Goal: Contribute content

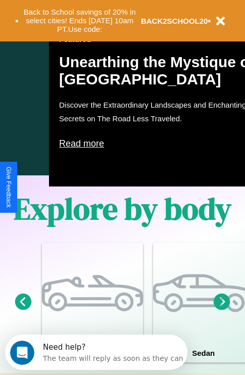
scroll to position [650, 0]
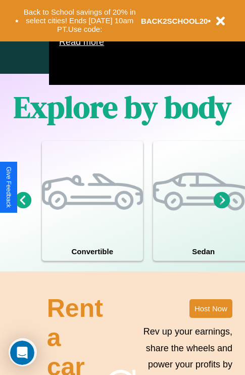
click at [23, 208] on icon at bounding box center [23, 200] width 17 height 17
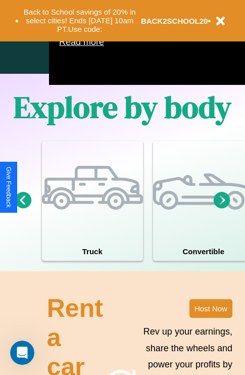
click at [222, 208] on icon at bounding box center [222, 200] width 17 height 17
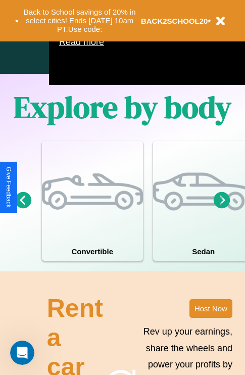
click at [23, 208] on icon at bounding box center [23, 200] width 17 height 17
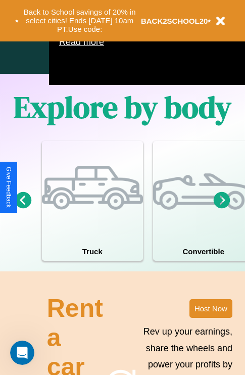
click at [222, 208] on icon at bounding box center [222, 200] width 17 height 17
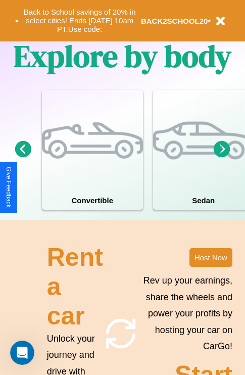
scroll to position [788, 0]
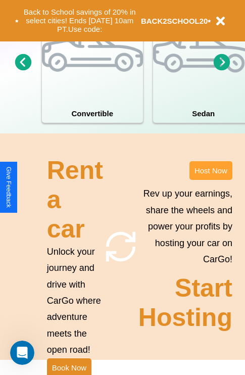
click at [211, 180] on button "Host Now" at bounding box center [211, 170] width 43 height 19
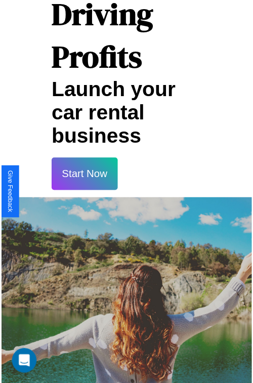
scroll to position [18, 0]
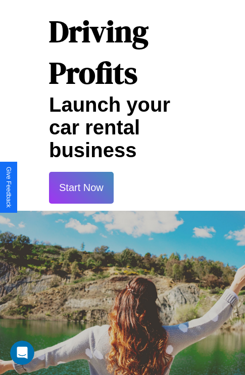
click at [81, 188] on button "Start Now" at bounding box center [81, 188] width 65 height 32
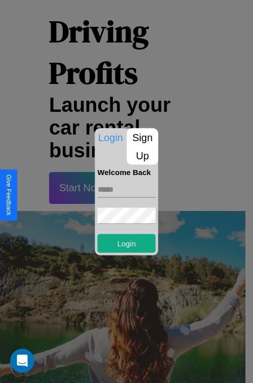
click at [142, 146] on p "Sign Up" at bounding box center [142, 146] width 31 height 36
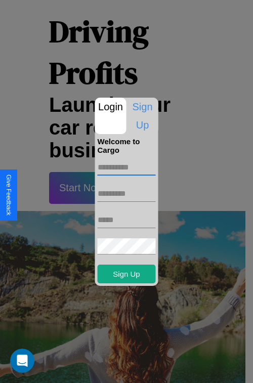
click at [126, 167] on input "text" at bounding box center [127, 167] width 58 height 16
type input "*****"
click at [126, 193] on input "text" at bounding box center [127, 194] width 58 height 16
type input "*******"
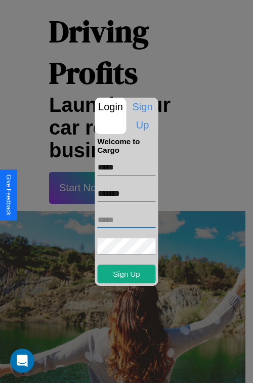
click at [126, 219] on input "text" at bounding box center [127, 220] width 58 height 16
type input "**********"
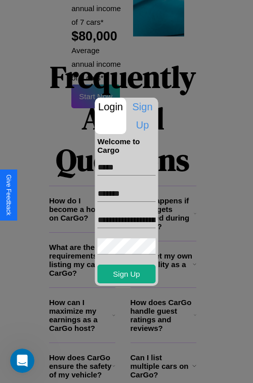
click at [130, 369] on div at bounding box center [126, 191] width 253 height 383
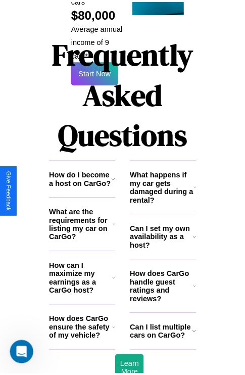
scroll to position [14, 0]
